Goal: Information Seeking & Learning: Learn about a topic

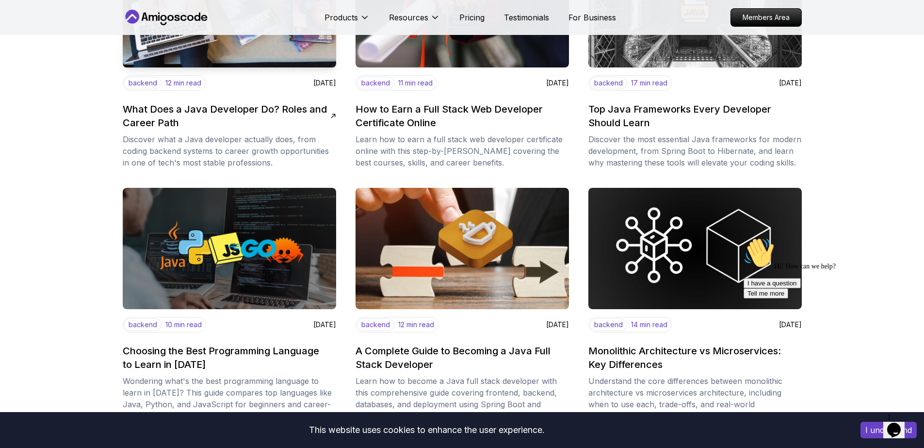
scroll to position [291, 0]
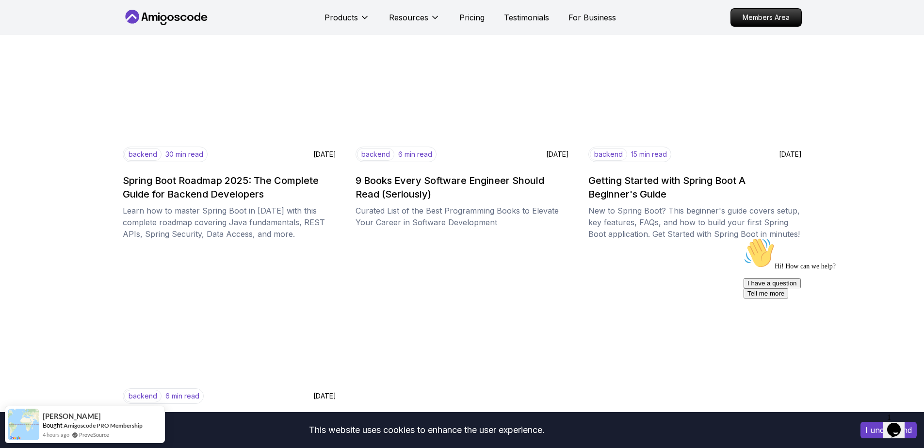
scroll to position [1165, 0]
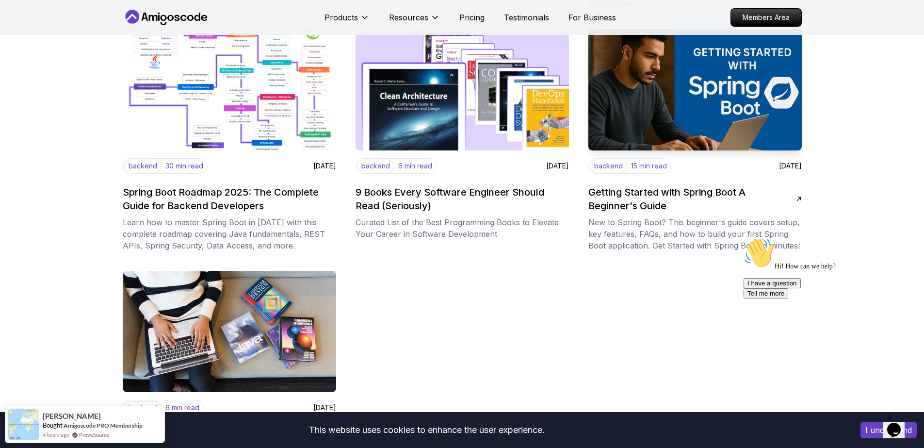
click at [766, 86] on img at bounding box center [695, 90] width 224 height 128
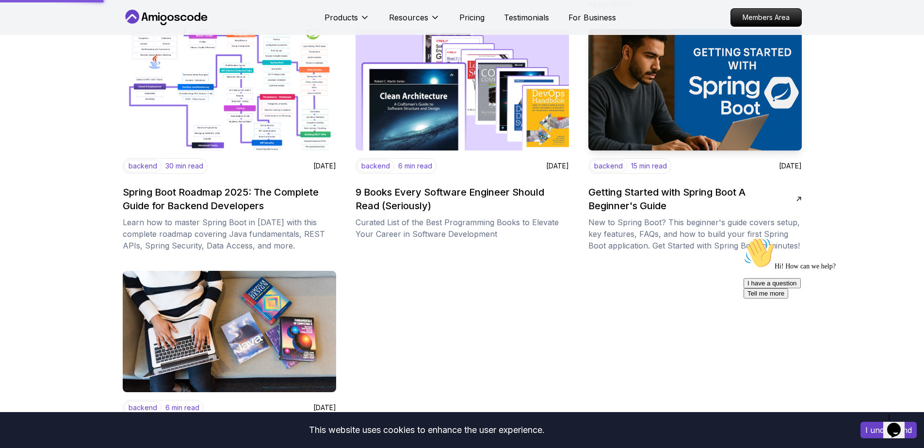
click at [712, 111] on img at bounding box center [695, 90] width 224 height 128
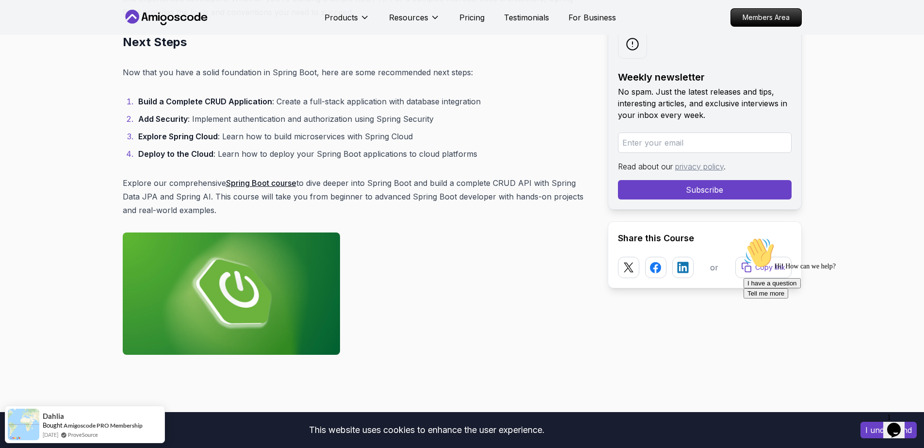
scroll to position [8444, 0]
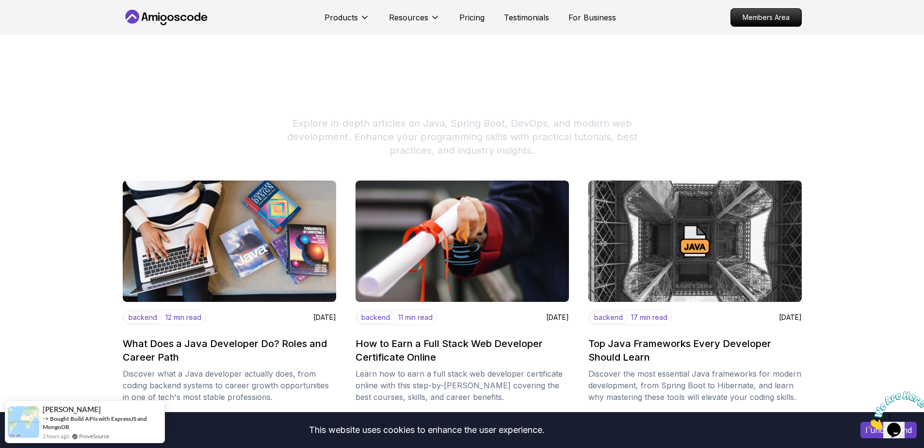
scroll to position [291, 0]
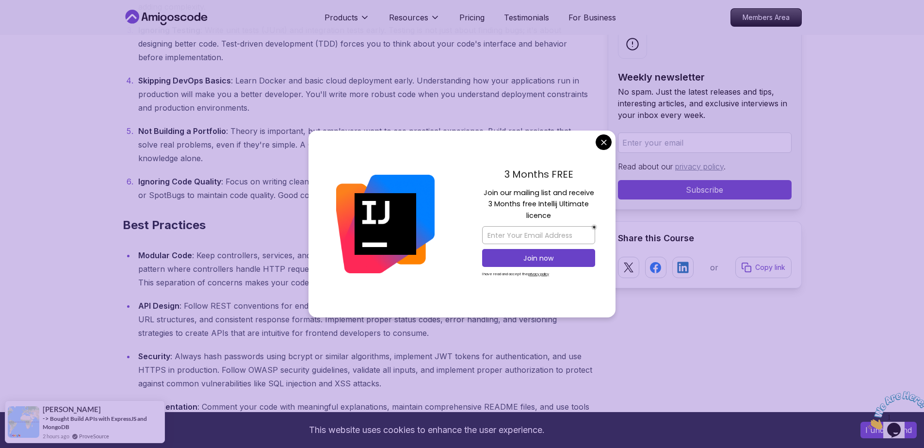
scroll to position [3494, 0]
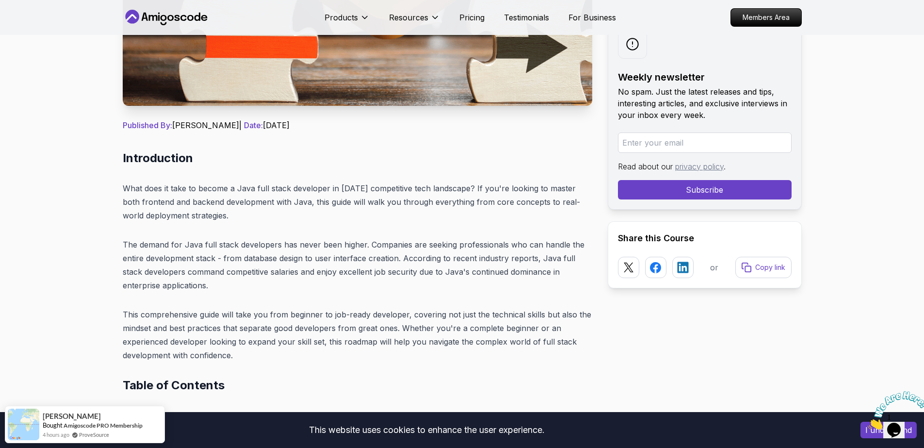
scroll to position [0, 0]
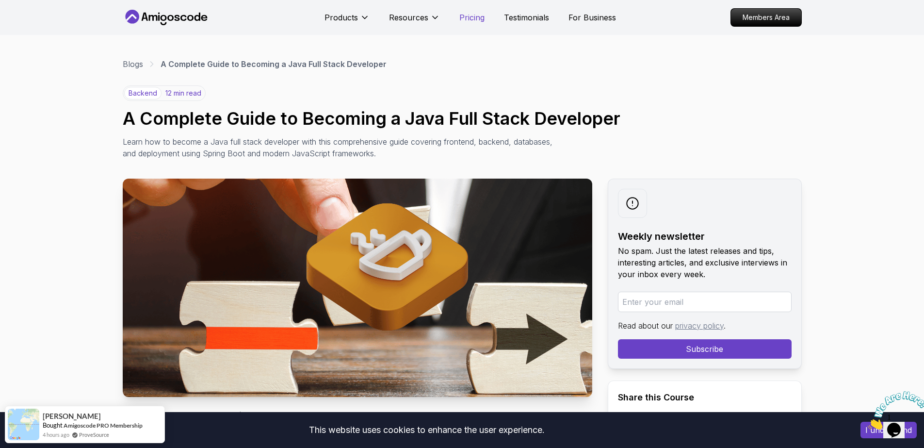
click at [470, 19] on p "Pricing" at bounding box center [472, 18] width 25 height 12
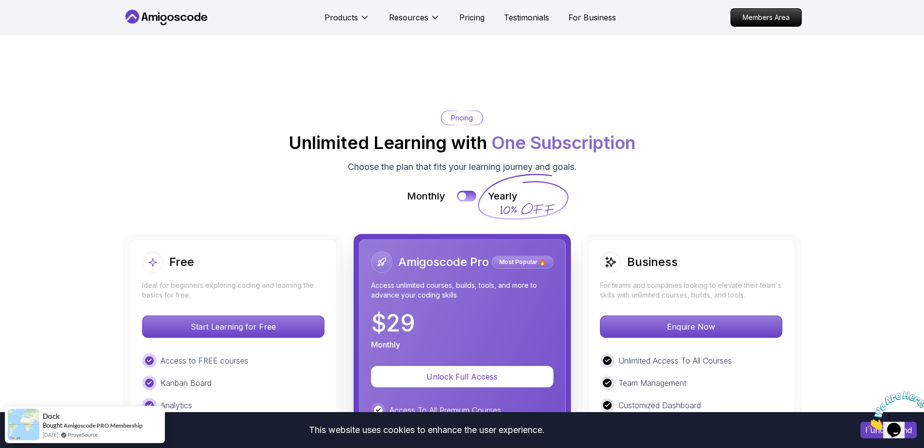
scroll to position [2368, 0]
